Goal: Communication & Community: Answer question/provide support

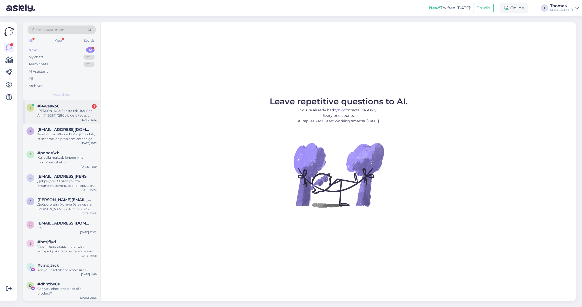
click at [96, 110] on div "[PERSON_NAME] osta teil Uus iPad Air 11" (2024) 128Gb blue ja tagasi müüa Ipad …" at bounding box center [66, 112] width 59 height 9
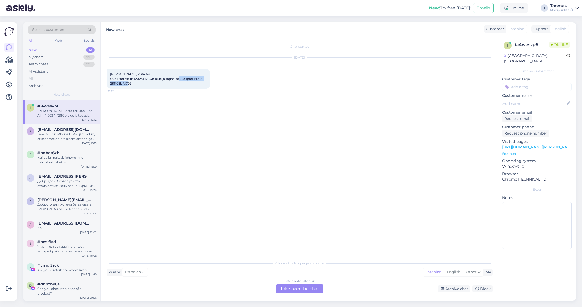
drag, startPoint x: 187, startPoint y: 78, endPoint x: 219, endPoint y: 85, distance: 33.2
click at [219, 85] on div "[DATE] Tere Soovin osta teil Uus iPad Air 11" (2024) 128Gb blue ja tagasi müüa …" at bounding box center [300, 73] width 386 height 43
click at [126, 82] on span "[PERSON_NAME] osta teil Uus iPad Air 11" (2024) 128Gb blue ja tagasi müüa Ipad …" at bounding box center [156, 78] width 93 height 13
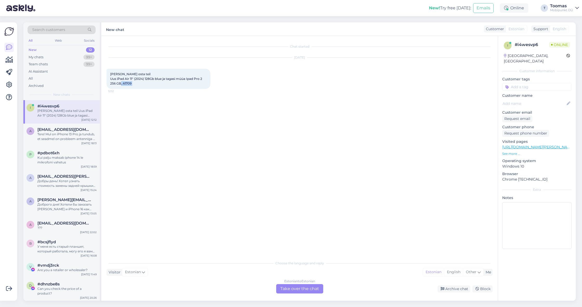
copy div "A1709 12:12"
click at [127, 84] on span "[PERSON_NAME] osta teil Uus iPad Air 11" (2024) 128Gb blue ja tagasi müüa Ipad …" at bounding box center [156, 78] width 93 height 13
click at [131, 83] on span "[PERSON_NAME] osta teil Uus iPad Air 11" (2024) 128Gb blue ja tagasi müüa Ipad …" at bounding box center [156, 78] width 93 height 13
drag, startPoint x: 131, startPoint y: 83, endPoint x: 123, endPoint y: 83, distance: 7.8
click at [123, 83] on span "[PERSON_NAME] osta teil Uus iPad Air 11" (2024) 128Gb blue ja tagasi müüa Ipad …" at bounding box center [156, 78] width 93 height 13
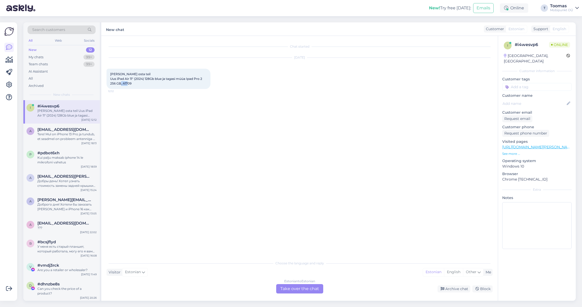
copy span "A1709"
click at [289, 292] on div "Estonian to Estonian Take over the chat" at bounding box center [299, 288] width 47 height 9
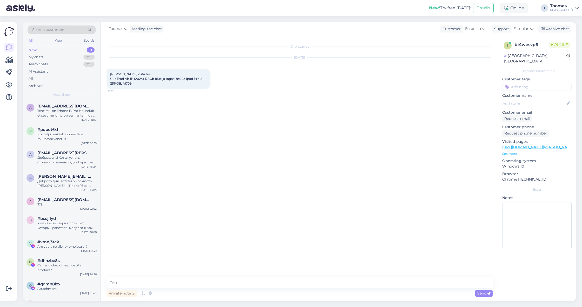
type textarea "Tere!"
type textarea "Väga tore. Ma vaatan, et momenil kohapeal ei ole soovitud värvi iPadi"
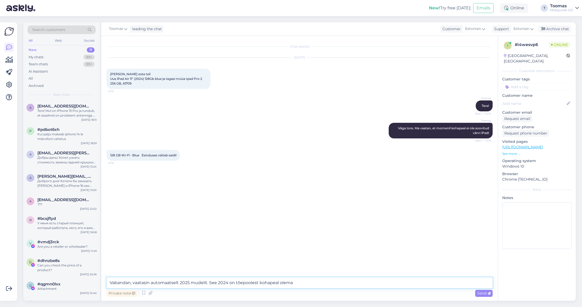
type textarea "Vabandan, vaatasin automaatselt 2025 mudelit. See 2024 on tõepoolest kohapeal o…"
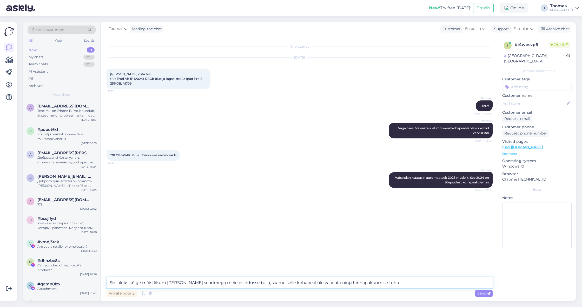
type textarea "Siis oleks kõige mõistlikum [PERSON_NAME] seadmega meie esindusse tulla, saame …"
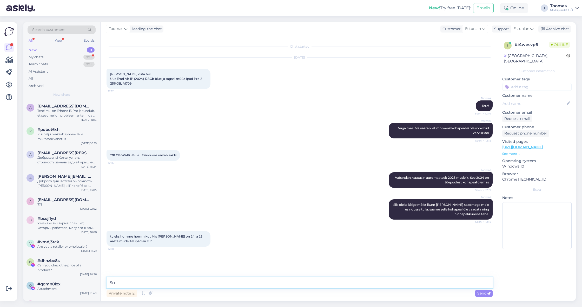
type textarea "S"
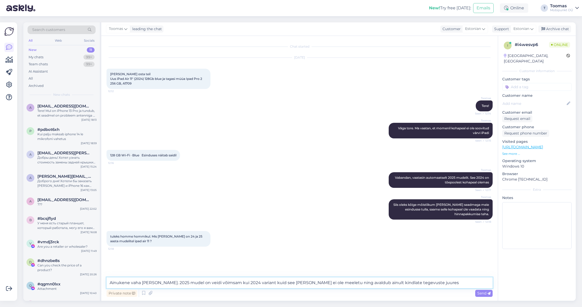
type textarea "Ainukene vaha [PERSON_NAME]. 2025 mudel on veidi võimsam kui 2024 variant kuid …"
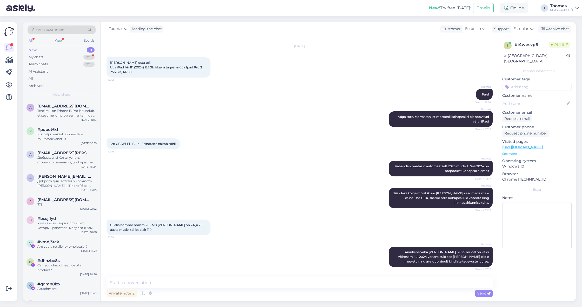
scroll to position [38, 0]
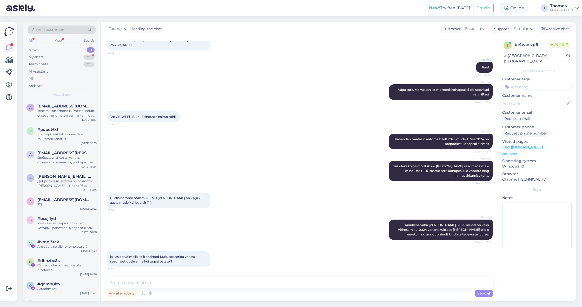
click at [346, 43] on div "[DATE] Tere Soovin osta teil Uus iPad Air 11" (2024) 128Gb blue ja tagasi müüa …" at bounding box center [300, 35] width 386 height 43
